Goal: Navigation & Orientation: Find specific page/section

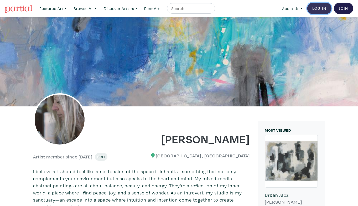
click at [318, 6] on link "Log In" at bounding box center [319, 9] width 24 height 12
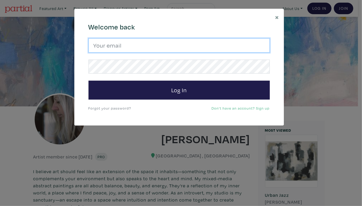
click at [251, 45] on input "email" at bounding box center [179, 45] width 181 height 14
type input "rita@vindedzis.com"
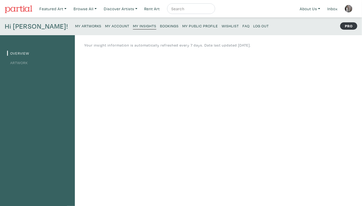
click at [182, 26] on small "My Public Profile" at bounding box center [200, 25] width 36 height 5
